Goal: Task Accomplishment & Management: Use online tool/utility

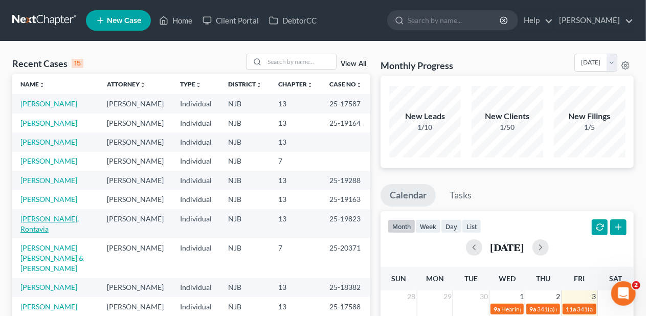
click at [50, 233] on link "[PERSON_NAME], Rontavia" at bounding box center [49, 223] width 58 height 19
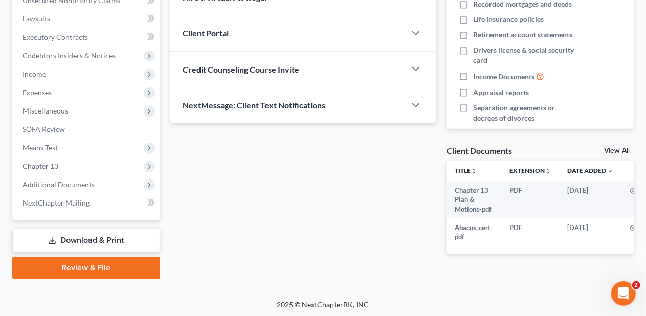
scroll to position [264, 0]
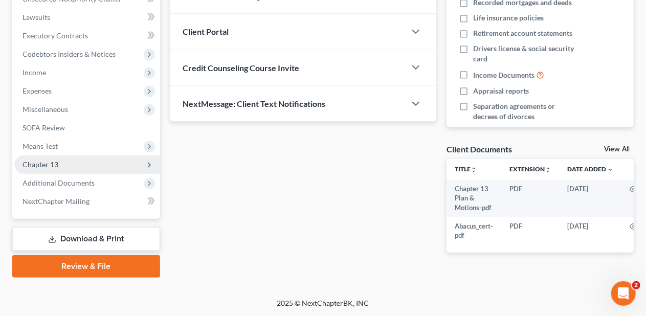
click at [101, 163] on span "Chapter 13" at bounding box center [87, 164] width 146 height 18
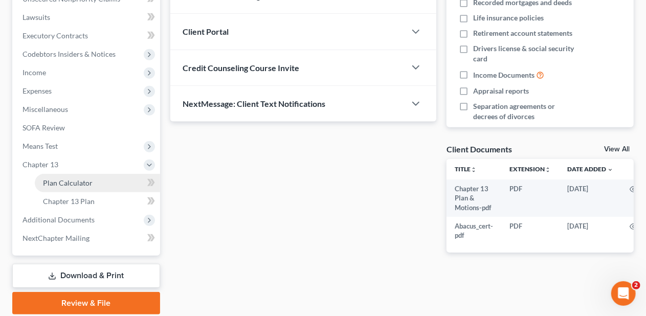
click at [98, 180] on link "Plan Calculator" at bounding box center [97, 183] width 125 height 18
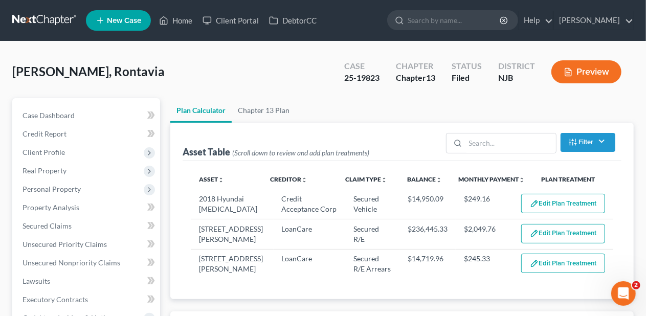
select select "59"
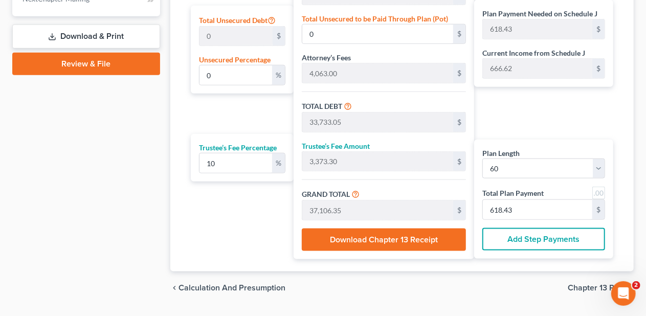
scroll to position [526, 0]
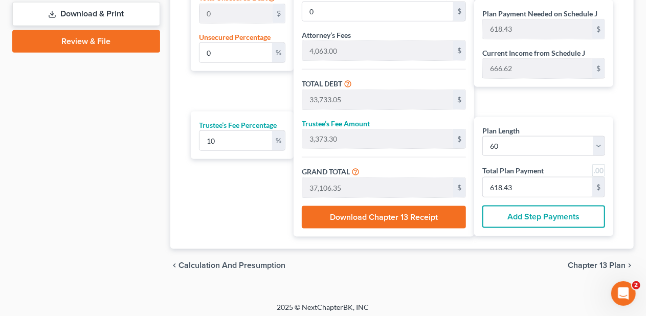
click at [597, 261] on span "Chapter 13 Plan" at bounding box center [597, 265] width 58 height 8
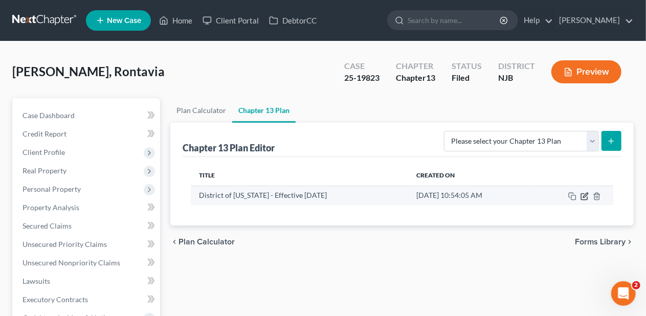
click at [585, 192] on icon "button" at bounding box center [584, 196] width 8 height 8
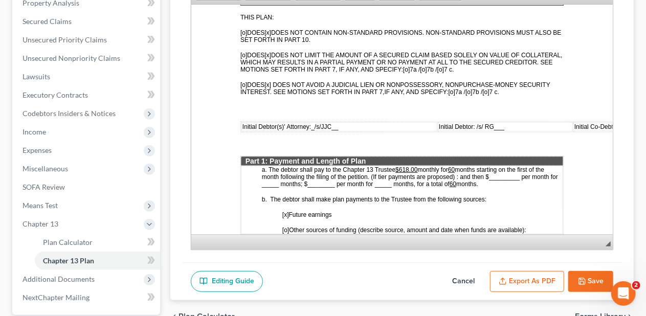
scroll to position [409, 0]
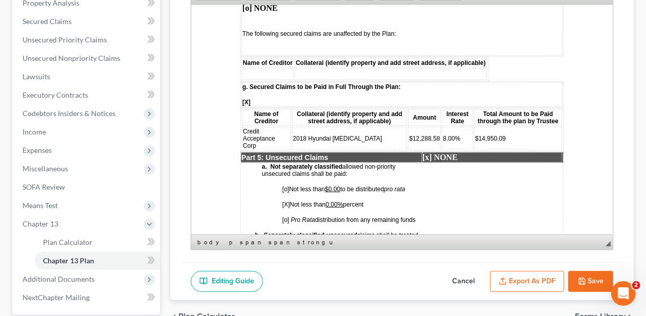
scroll to position [1892, 0]
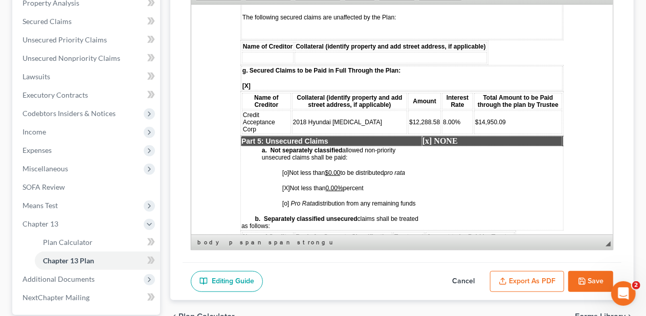
click at [595, 280] on button "Save" at bounding box center [590, 281] width 45 height 21
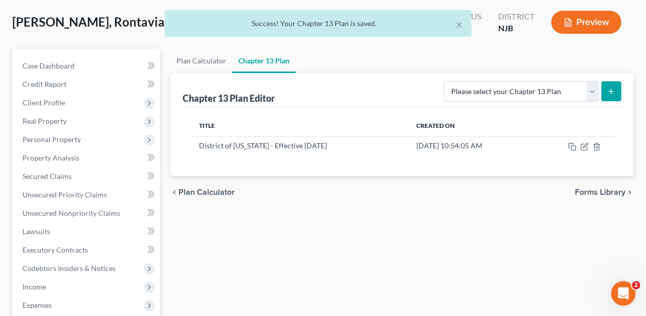
scroll to position [0, 0]
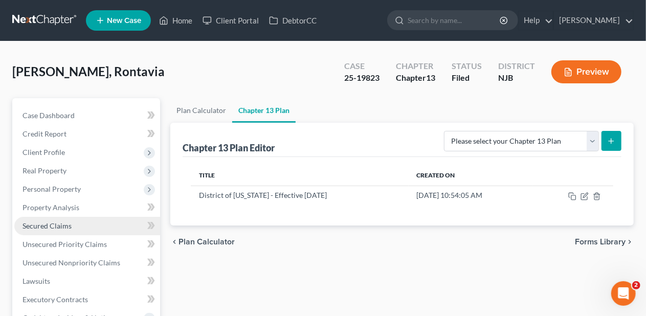
click at [83, 225] on link "Secured Claims" at bounding box center [87, 226] width 146 height 18
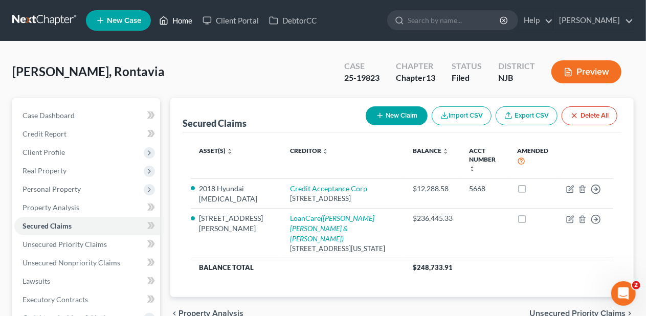
click at [185, 16] on link "Home" at bounding box center [175, 20] width 43 height 18
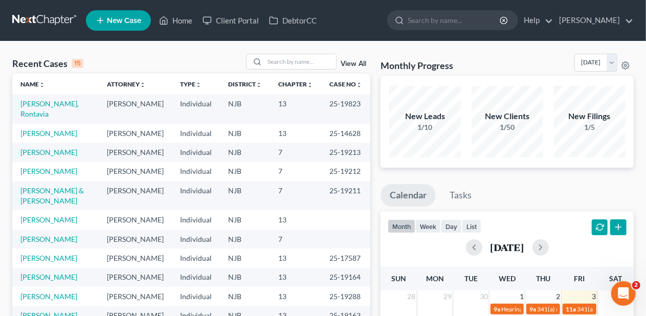
click at [204, 56] on div "Recent Cases 15 View All" at bounding box center [191, 64] width 358 height 20
